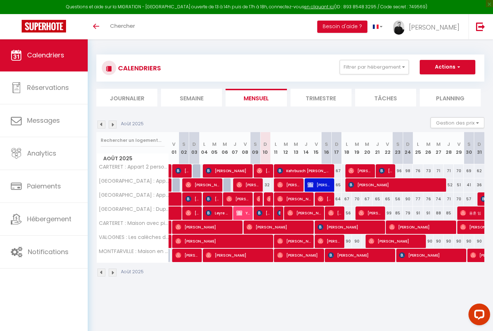
click at [379, 67] on button "Filtrer par hébergement" at bounding box center [374, 67] width 69 height 14
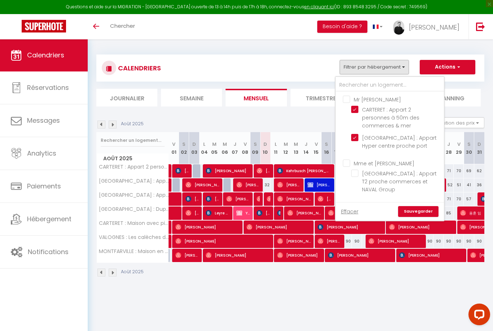
click at [345, 96] on input "Mr [PERSON_NAME]" at bounding box center [397, 98] width 108 height 7
checkbox input "true"
checkbox input "false"
checkbox input "true"
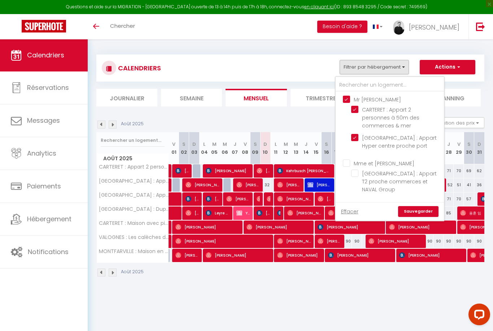
checkbox input "true"
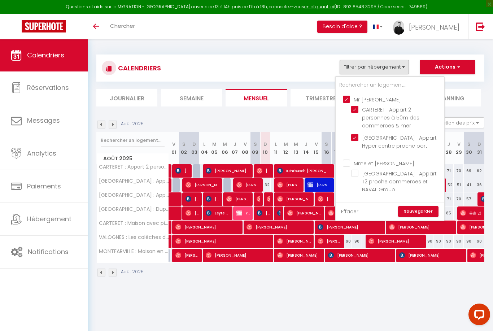
click at [346, 99] on input "Mr [PERSON_NAME]" at bounding box center [397, 98] width 108 height 7
checkbox input "false"
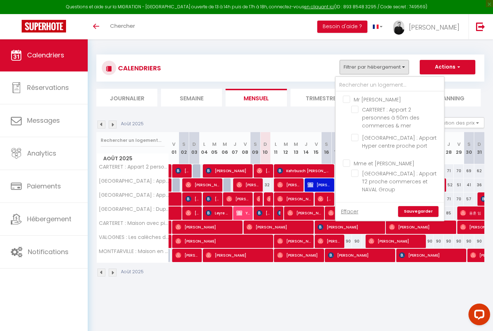
checkbox input "false"
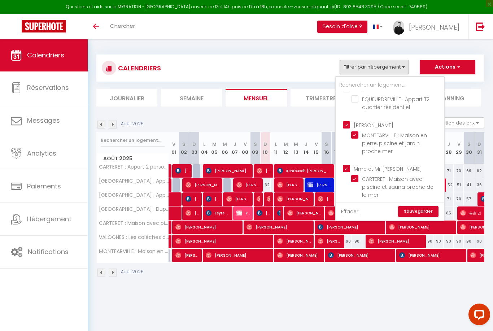
scroll to position [125, 0]
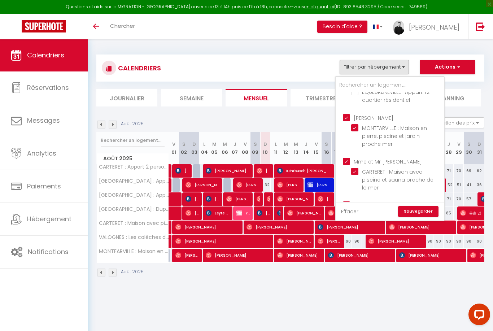
click at [346, 113] on input "[PERSON_NAME]" at bounding box center [397, 116] width 108 height 7
checkbox input "false"
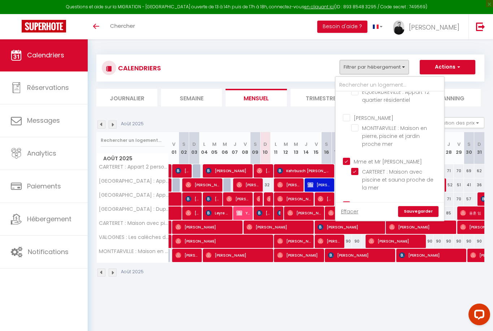
checkbox input "false"
click at [348, 201] on input "[PERSON_NAME]" at bounding box center [397, 204] width 108 height 7
checkbox input "false"
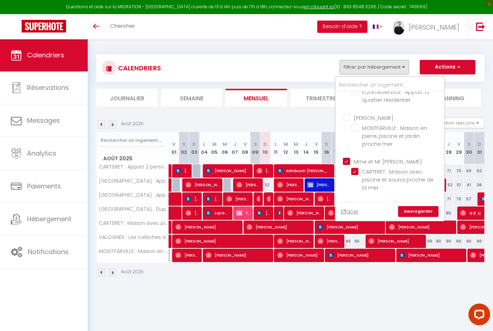
checkbox input "false"
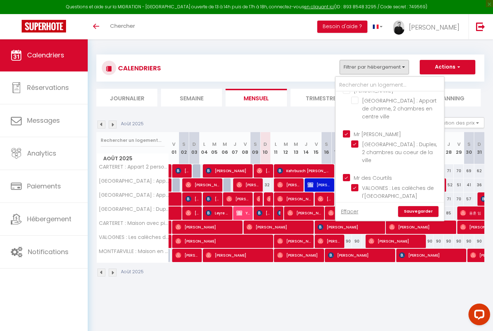
scroll to position [240, 0]
click at [344, 130] on input "Mr [PERSON_NAME]" at bounding box center [397, 133] width 108 height 7
checkbox input "false"
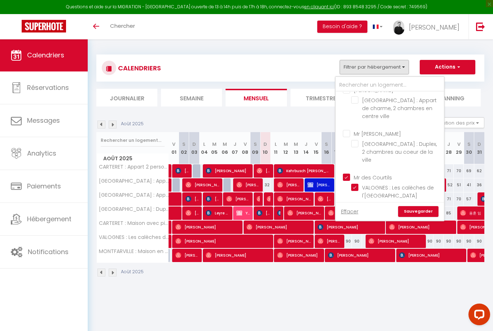
checkbox input "false"
click at [350, 173] on input "Mr des Courtils" at bounding box center [397, 176] width 108 height 7
checkbox input "false"
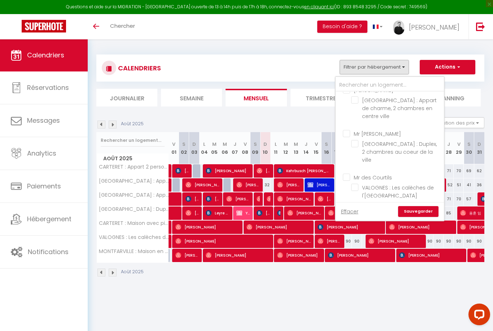
checkbox input "false"
click at [423, 216] on link "Sauvegarder" at bounding box center [418, 211] width 40 height 11
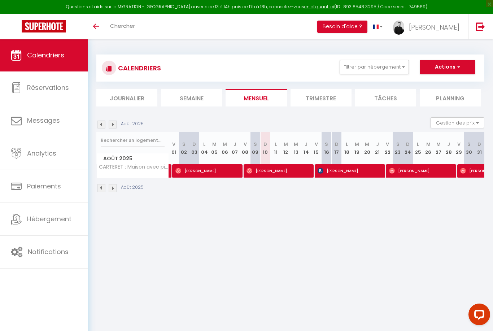
click at [327, 97] on li "Trimestre" at bounding box center [321, 98] width 61 height 18
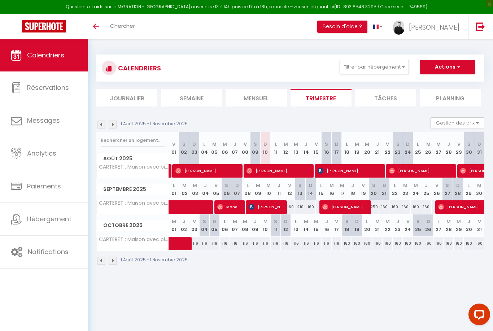
click at [475, 120] on button "Gestion des prix" at bounding box center [458, 122] width 54 height 11
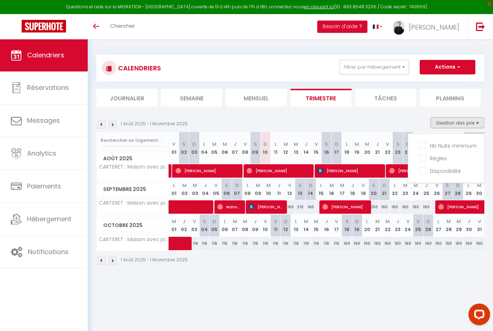
click at [431, 157] on input "Règles" at bounding box center [451, 157] width 65 height 7
checkbox input "true"
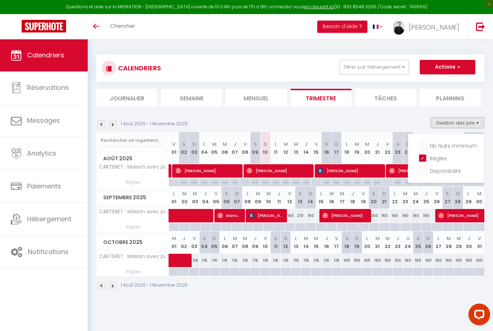
click at [433, 147] on input "Nb Nuits minimum" at bounding box center [451, 145] width 65 height 7
checkbox input "true"
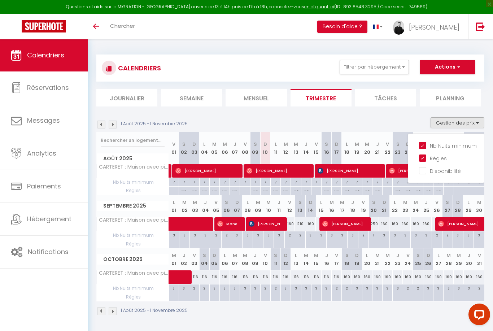
click at [441, 174] on input "Disponibilité" at bounding box center [451, 170] width 65 height 7
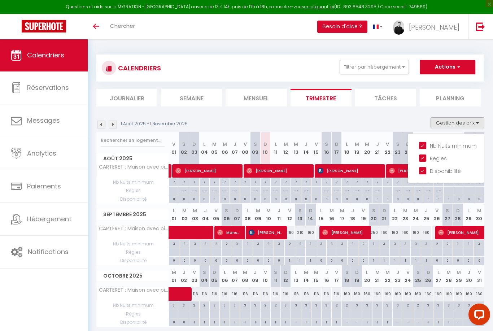
click at [438, 174] on input "Disponibilité" at bounding box center [451, 170] width 65 height 7
checkbox input "false"
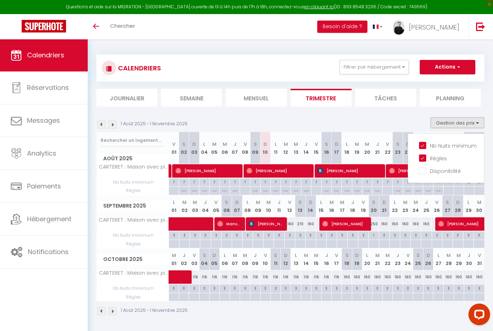
click at [398, 125] on div at bounding box center [246, 165] width 493 height 331
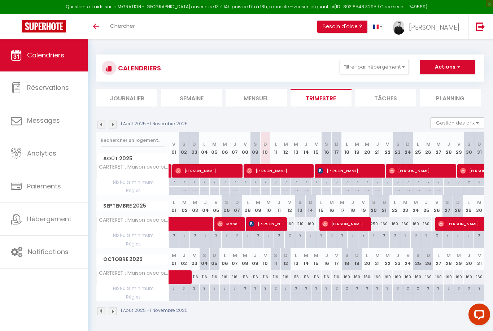
click at [448, 27] on span "[PERSON_NAME]" at bounding box center [434, 27] width 51 height 9
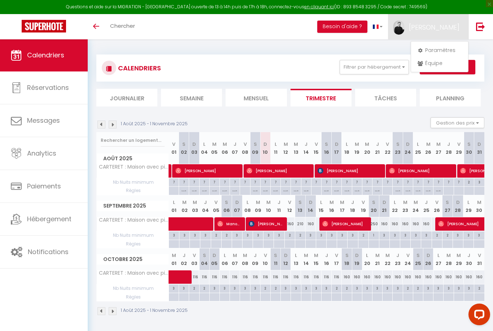
click at [442, 50] on link "Paramètres" at bounding box center [439, 50] width 53 height 12
select select "28"
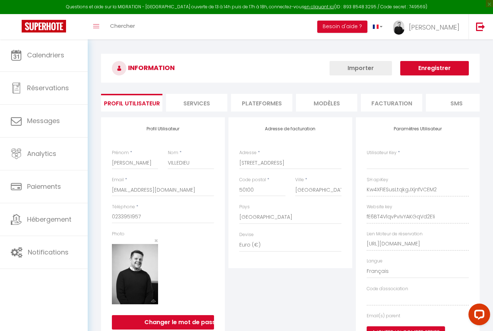
type input "Kw4XFIESusLtqkgJXjnfVCEM2"
type input "fE6BT4VlqvPvIvYAKGqVd2E1i"
type input "[URL][DOMAIN_NAME]"
select select "fr"
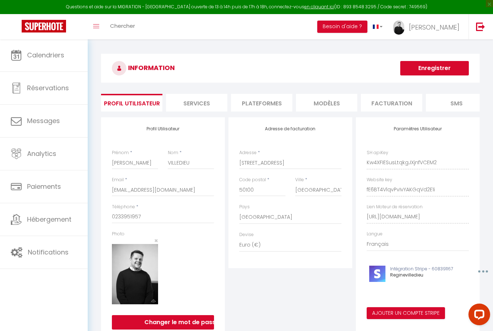
click at [265, 103] on li "Plateformes" at bounding box center [261, 103] width 61 height 18
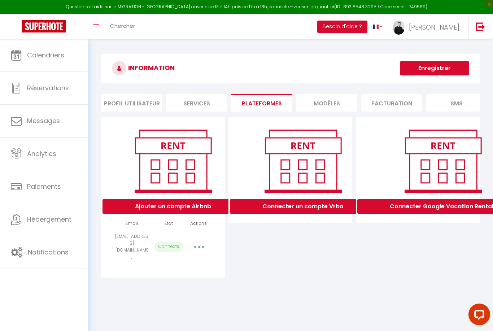
click at [196, 242] on button "button" at bounding box center [199, 247] width 20 height 12
click at [180, 283] on link "Reconnecter le compte" at bounding box center [167, 289] width 80 height 12
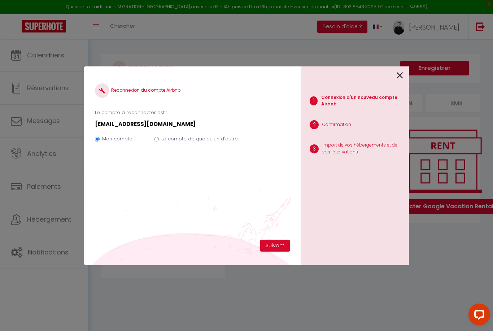
click at [274, 247] on button "Suivant" at bounding box center [275, 246] width 30 height 12
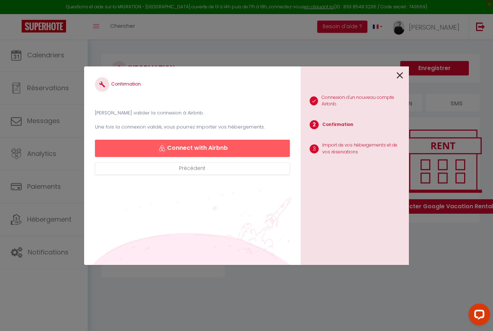
click at [234, 145] on button "Connect with Airbnb" at bounding box center [192, 148] width 195 height 17
click at [196, 153] on button "Connect with Airbnb" at bounding box center [192, 148] width 195 height 17
click at [397, 68] on link at bounding box center [400, 75] width 6 height 16
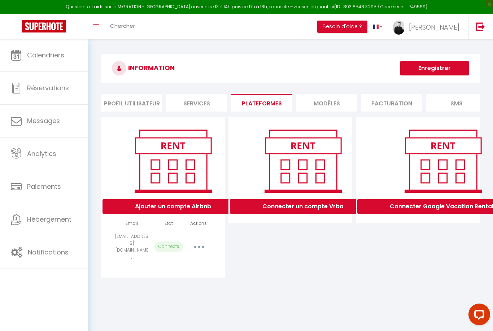
click at [65, 52] on link "Calendriers" at bounding box center [44, 55] width 88 height 32
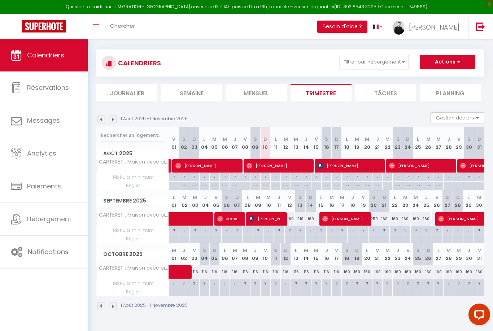
scroll to position [5, 0]
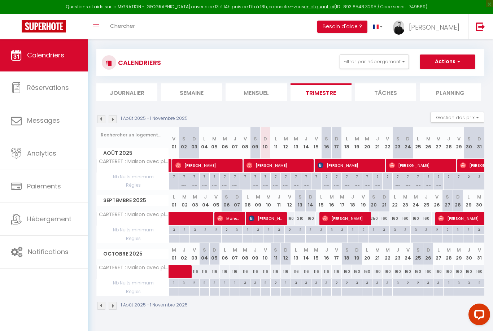
click at [370, 61] on button "Filtrer par hébergement" at bounding box center [374, 62] width 69 height 14
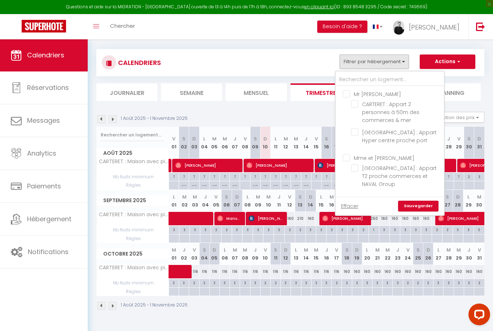
click at [56, 218] on div at bounding box center [246, 165] width 493 height 331
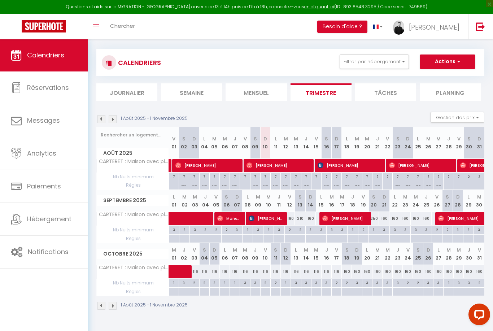
click at [51, 216] on span "Hébergement" at bounding box center [49, 218] width 44 height 9
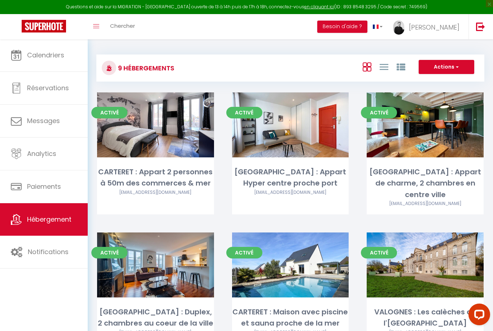
click at [310, 10] on link "en cliquant ici" at bounding box center [319, 7] width 30 height 6
